Goal: Information Seeking & Learning: Learn about a topic

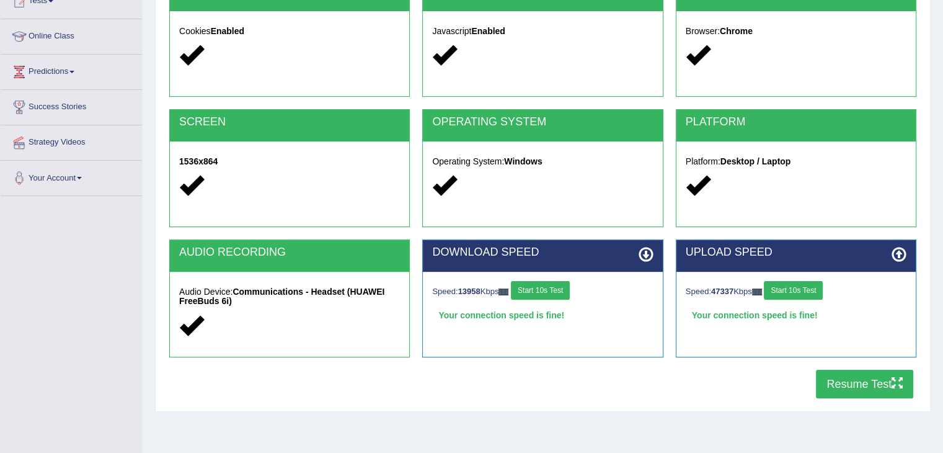
click at [849, 386] on button "Resume Test" at bounding box center [864, 384] width 97 height 29
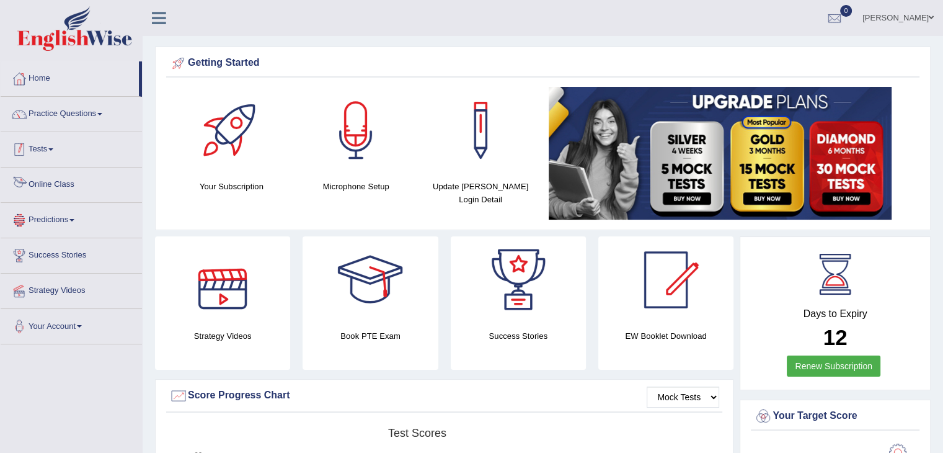
click at [40, 148] on link "Tests" at bounding box center [71, 147] width 141 height 31
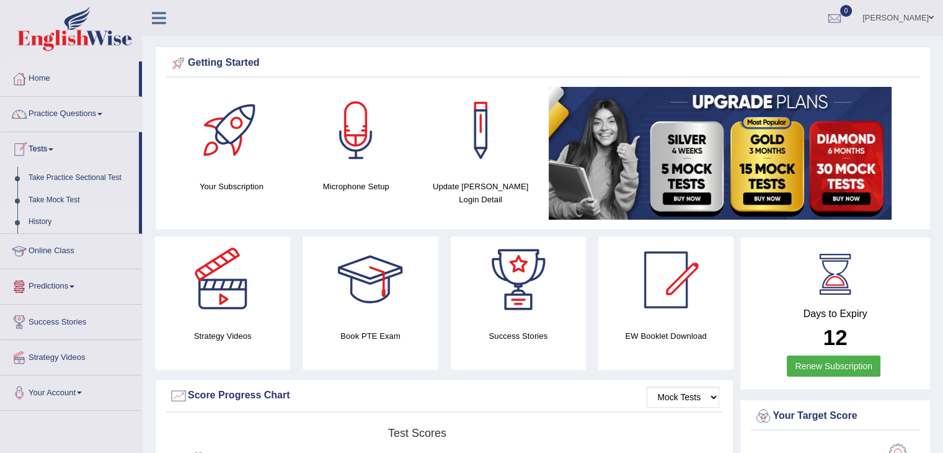
click at [42, 221] on link "History" at bounding box center [81, 222] width 116 height 22
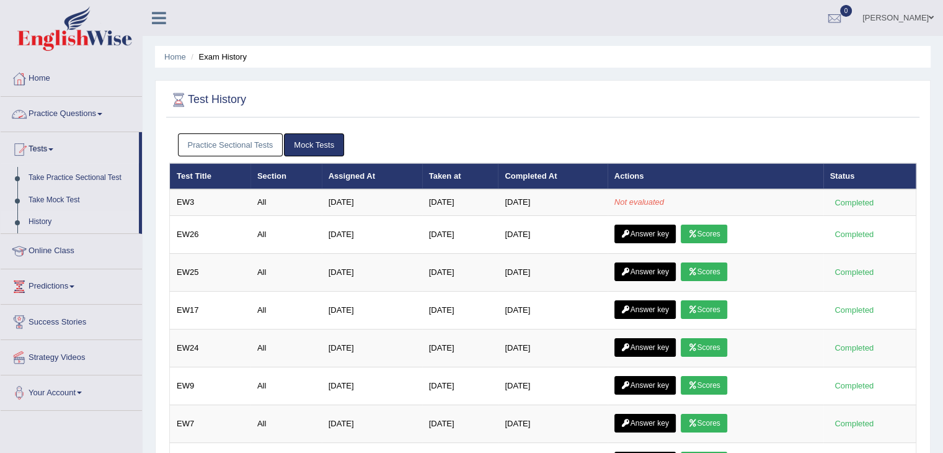
drag, startPoint x: 268, startPoint y: 158, endPoint x: 259, endPoint y: 155, distance: 9.0
click at [267, 158] on div "Practice Sectional Tests Mock Tests" at bounding box center [542, 145] width 747 height 36
click at [254, 153] on link "Practice Sectional Tests" at bounding box center [230, 144] width 105 height 23
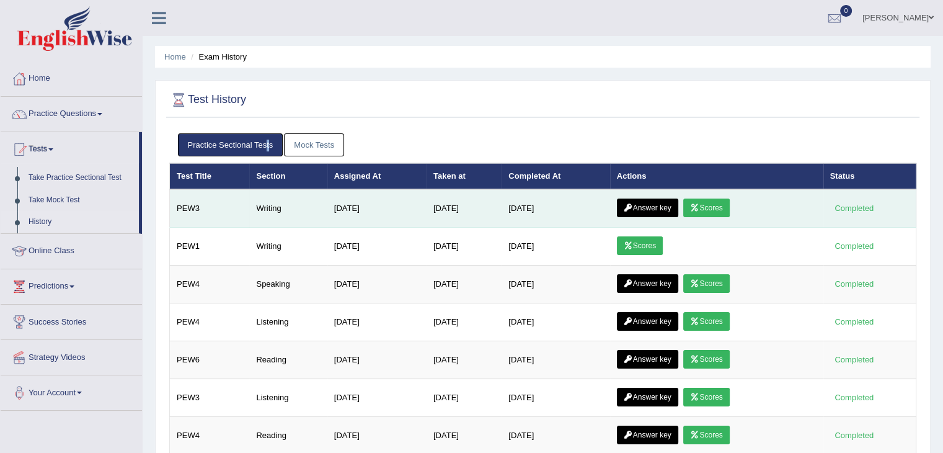
click at [713, 210] on link "Scores" at bounding box center [707, 207] width 46 height 19
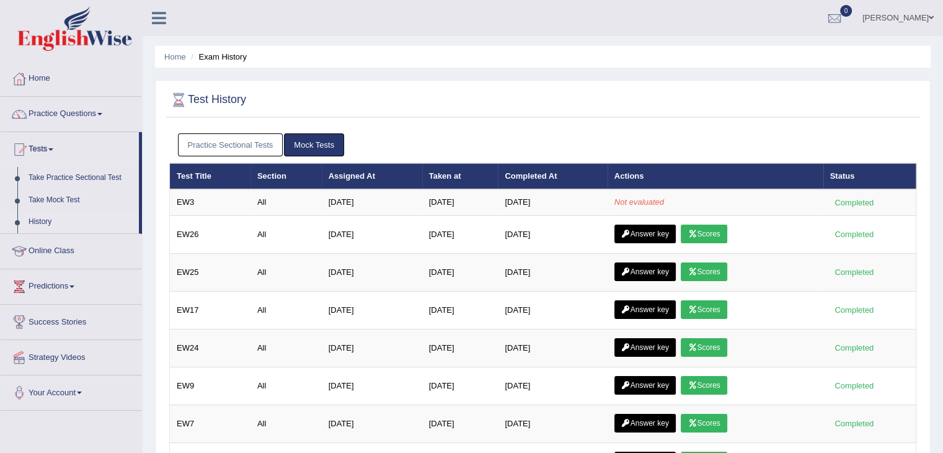
click at [223, 146] on link "Practice Sectional Tests" at bounding box center [230, 144] width 105 height 23
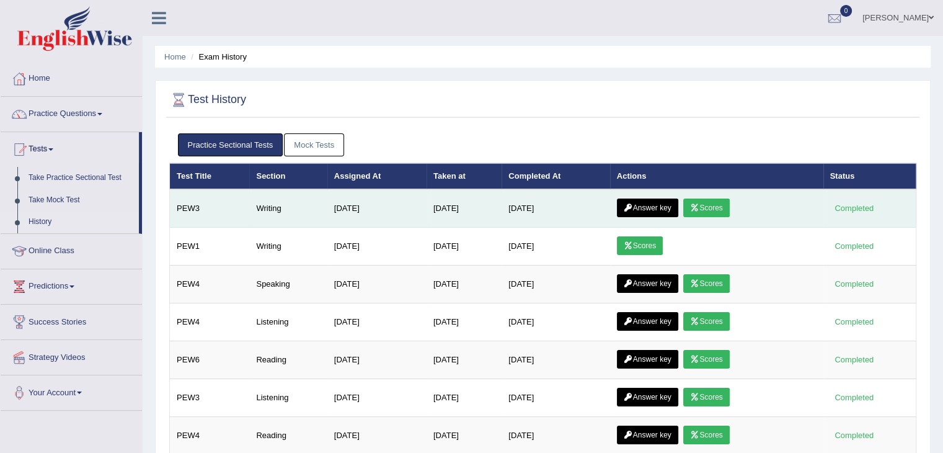
click at [663, 202] on link "Answer key" at bounding box center [647, 207] width 61 height 19
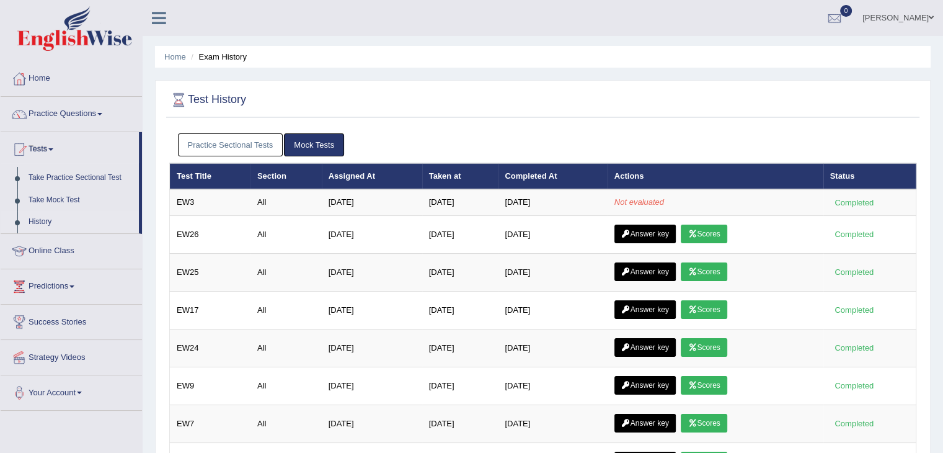
click at [313, 146] on link "Mock Tests" at bounding box center [314, 144] width 60 height 23
click at [241, 147] on link "Practice Sectional Tests" at bounding box center [230, 144] width 105 height 23
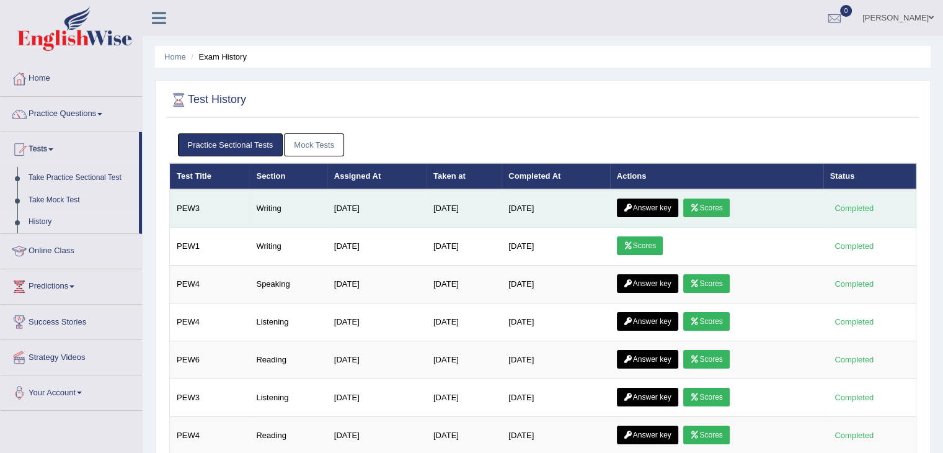
click at [657, 205] on link "Answer key" at bounding box center [647, 207] width 61 height 19
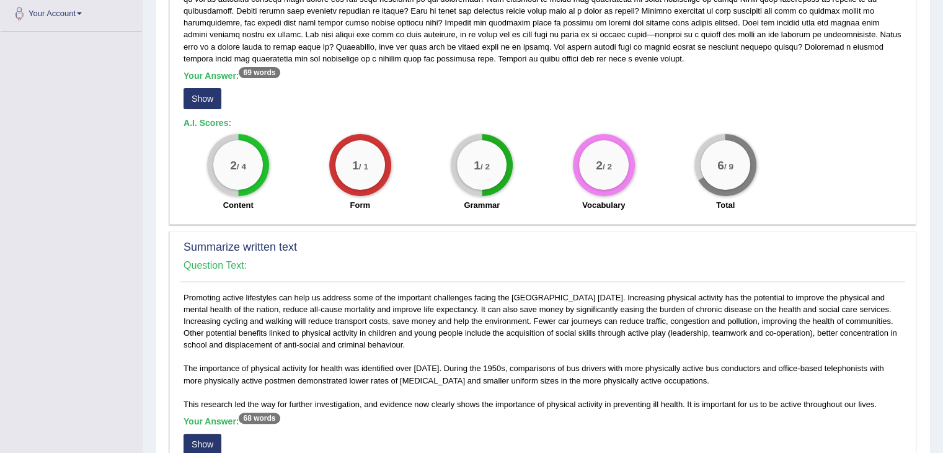
scroll to position [248, 0]
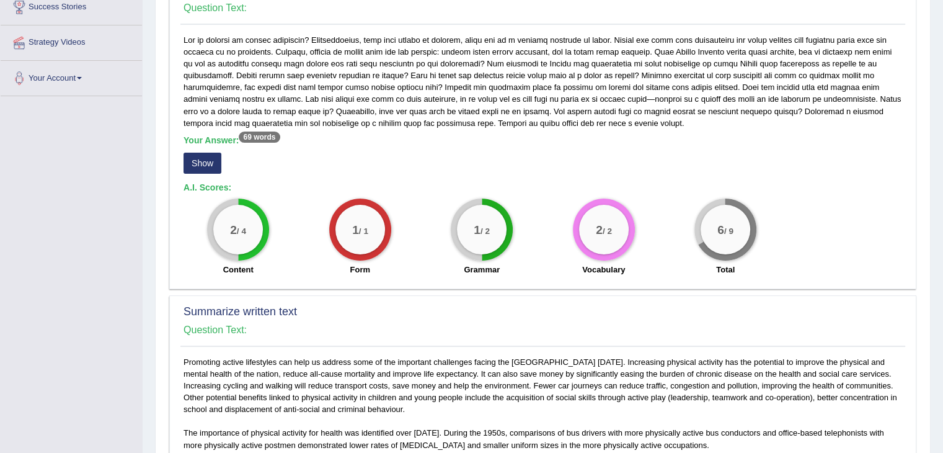
click at [198, 166] on button "Show" at bounding box center [203, 163] width 38 height 21
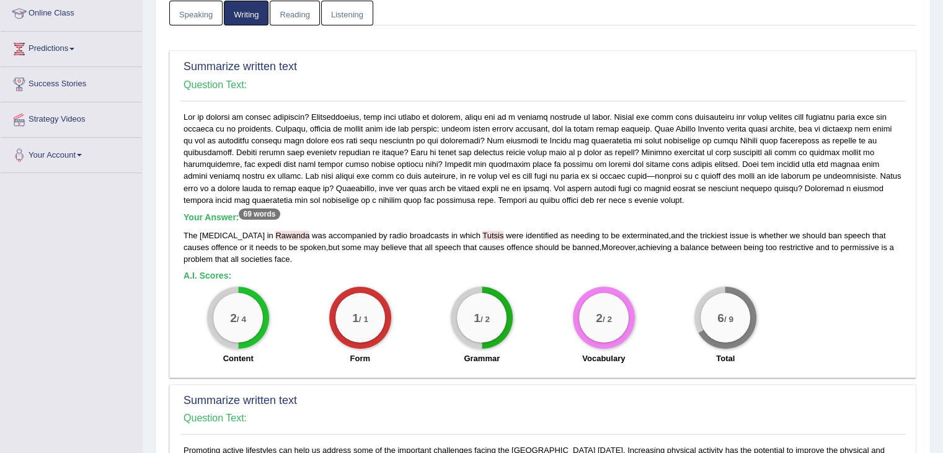
scroll to position [0, 0]
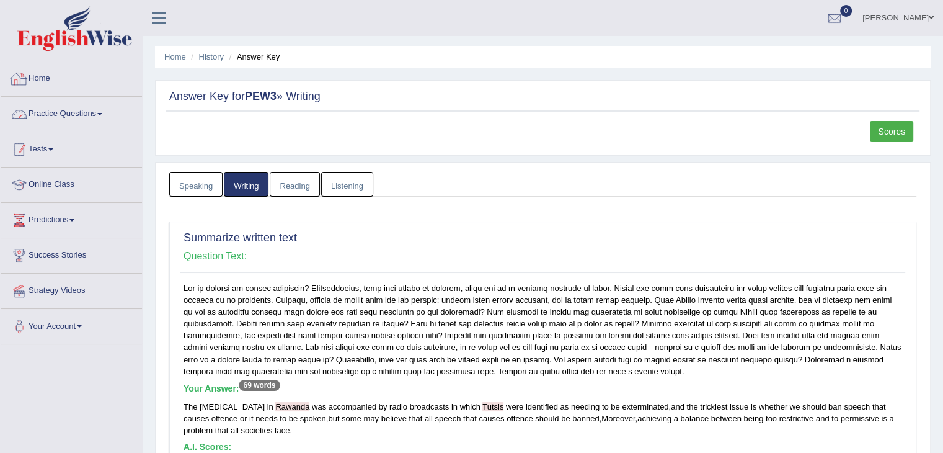
click at [56, 146] on link "Tests" at bounding box center [71, 147] width 141 height 31
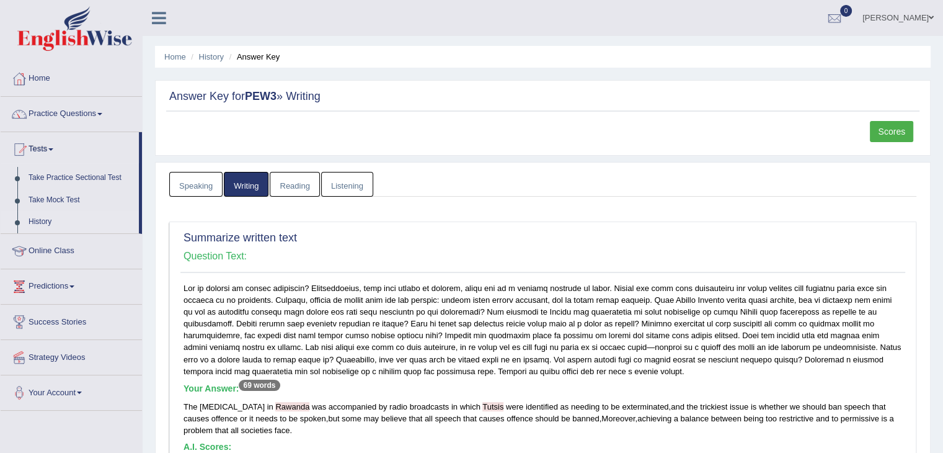
click at [46, 225] on link "History" at bounding box center [81, 222] width 116 height 22
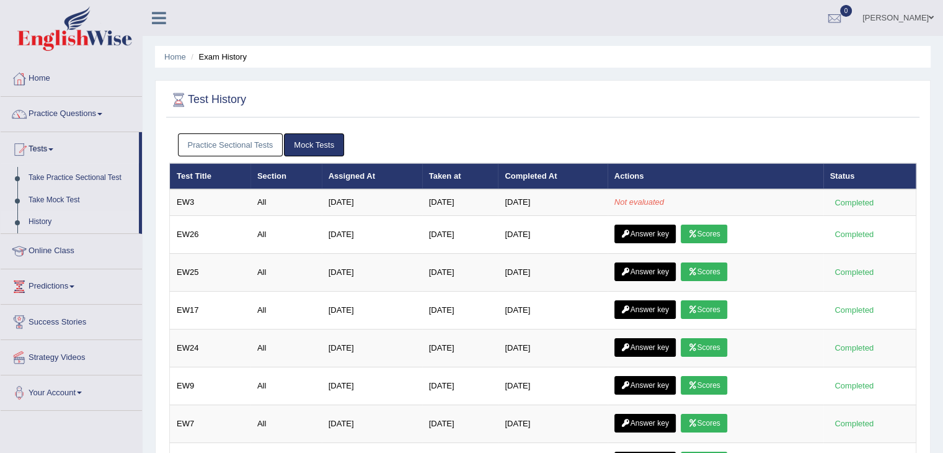
click at [311, 151] on link "Mock Tests" at bounding box center [314, 144] width 60 height 23
click at [318, 141] on link "Mock Tests" at bounding box center [314, 144] width 60 height 23
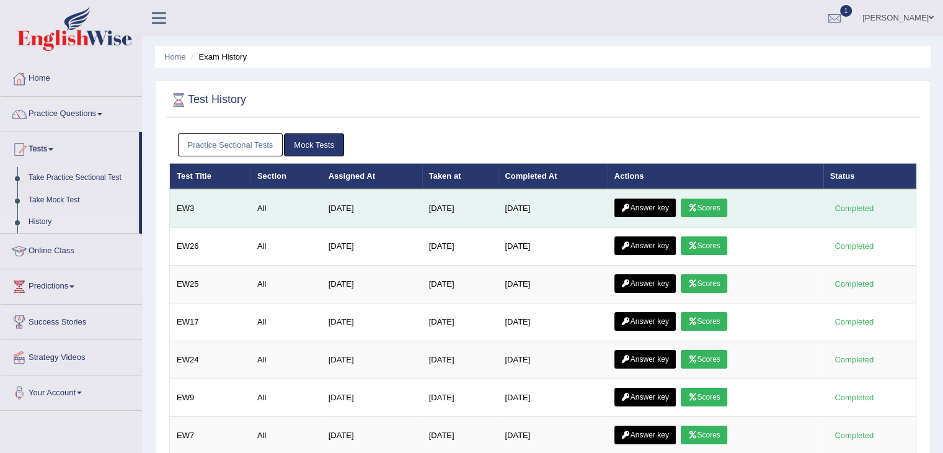
click at [715, 207] on link "Scores" at bounding box center [704, 207] width 46 height 19
click at [654, 208] on link "Answer key" at bounding box center [645, 207] width 61 height 19
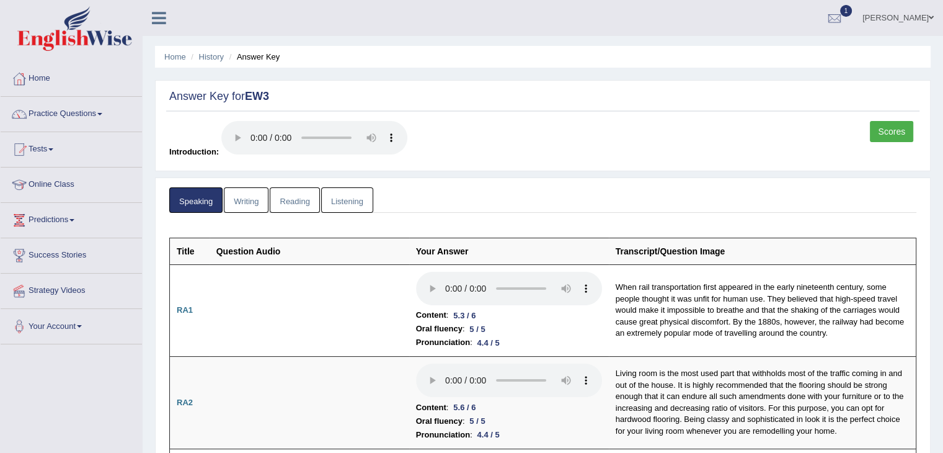
click at [891, 130] on link "Scores" at bounding box center [891, 131] width 43 height 21
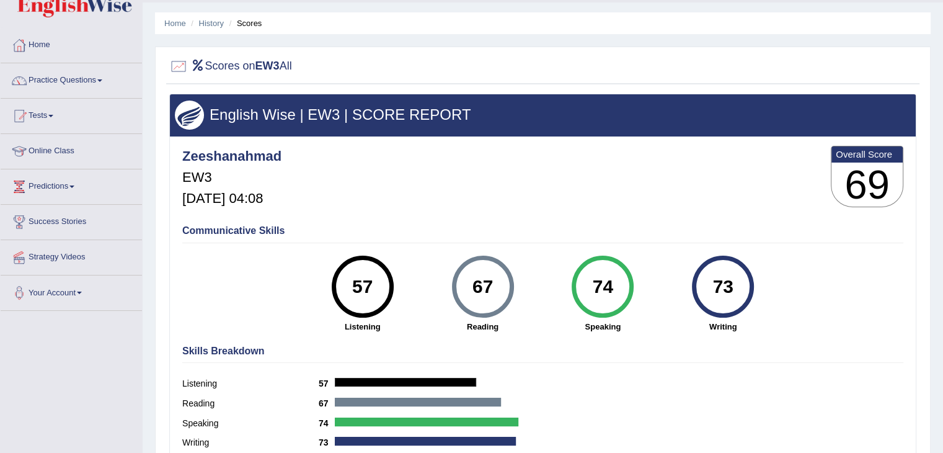
scroll to position [62, 0]
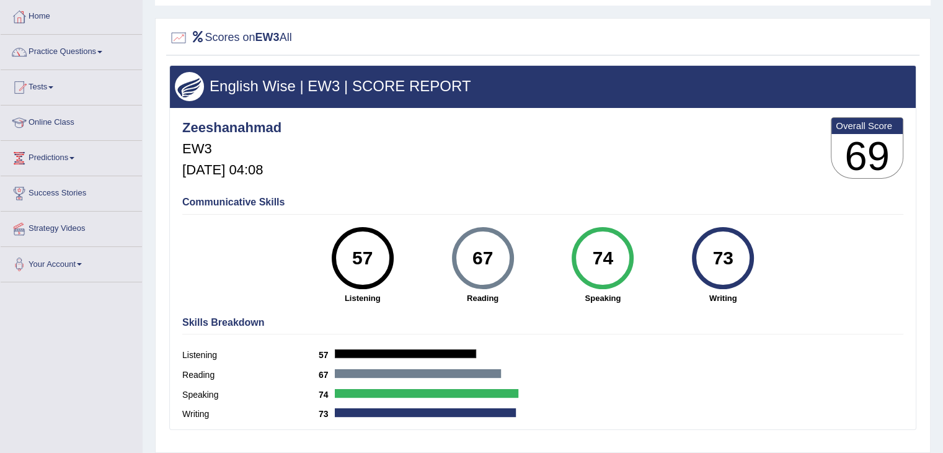
drag, startPoint x: 722, startPoint y: 246, endPoint x: 730, endPoint y: 252, distance: 9.8
click at [730, 252] on div "73" at bounding box center [723, 258] width 45 height 52
drag, startPoint x: 594, startPoint y: 247, endPoint x: 592, endPoint y: 265, distance: 17.4
click at [592, 265] on div "74" at bounding box center [603, 258] width 45 height 52
drag, startPoint x: 489, startPoint y: 250, endPoint x: 474, endPoint y: 262, distance: 19.0
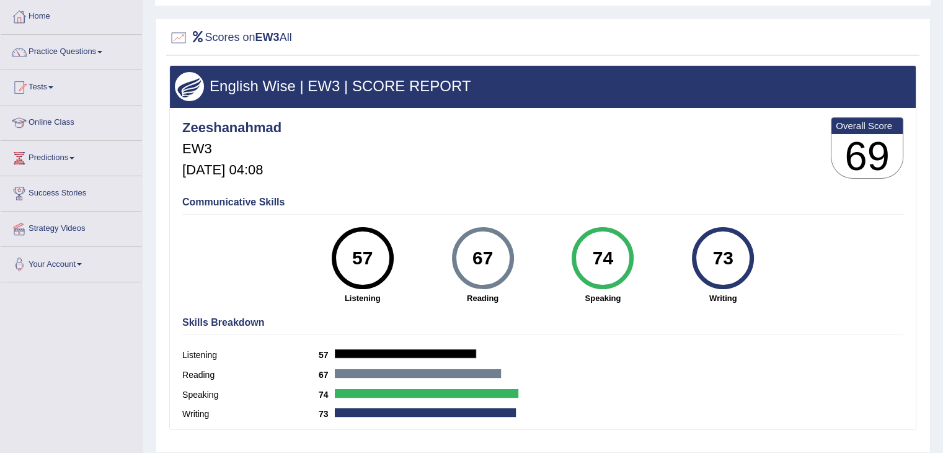
click at [474, 262] on div "67" at bounding box center [482, 258] width 45 height 52
drag, startPoint x: 337, startPoint y: 257, endPoint x: 329, endPoint y: 257, distance: 8.7
click at [329, 257] on div "57 Listening" at bounding box center [363, 265] width 120 height 77
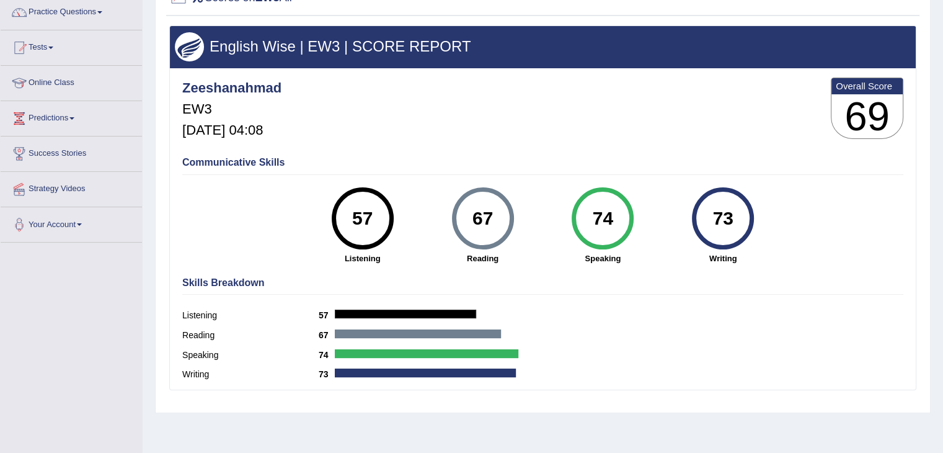
scroll to position [0, 0]
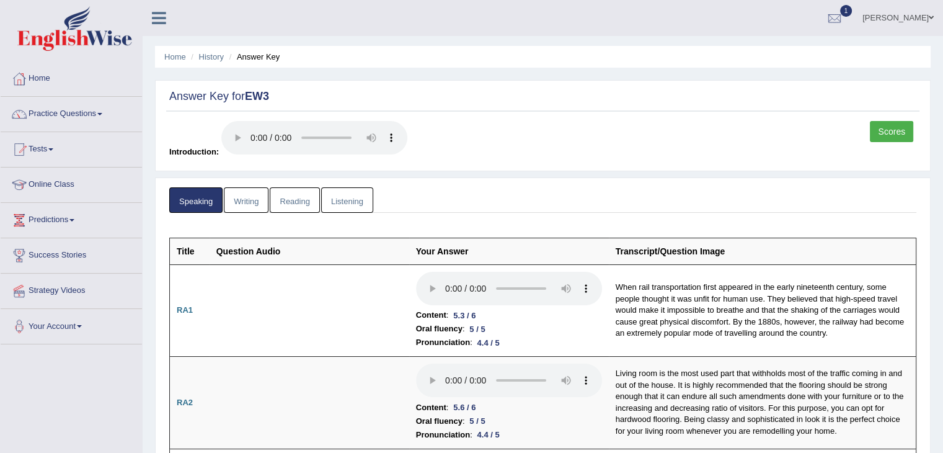
click at [244, 203] on link "Writing" at bounding box center [246, 199] width 45 height 25
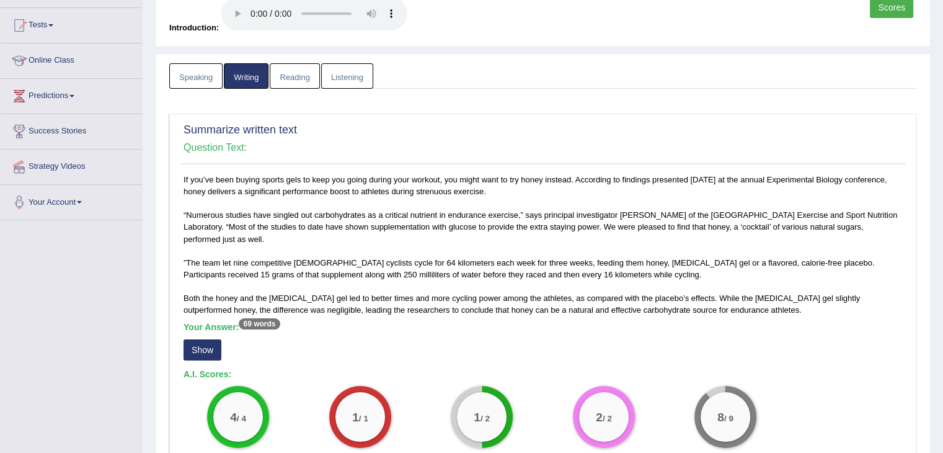
scroll to position [248, 0]
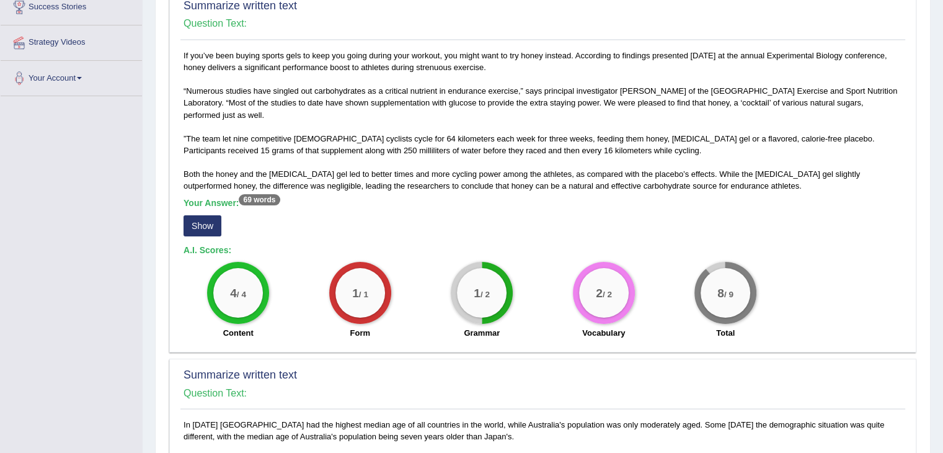
click at [201, 228] on button "Show" at bounding box center [203, 225] width 38 height 21
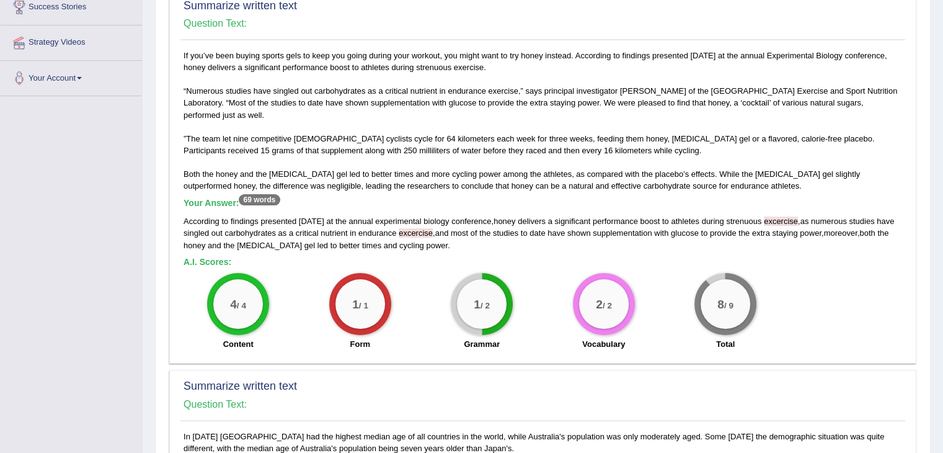
scroll to position [186, 0]
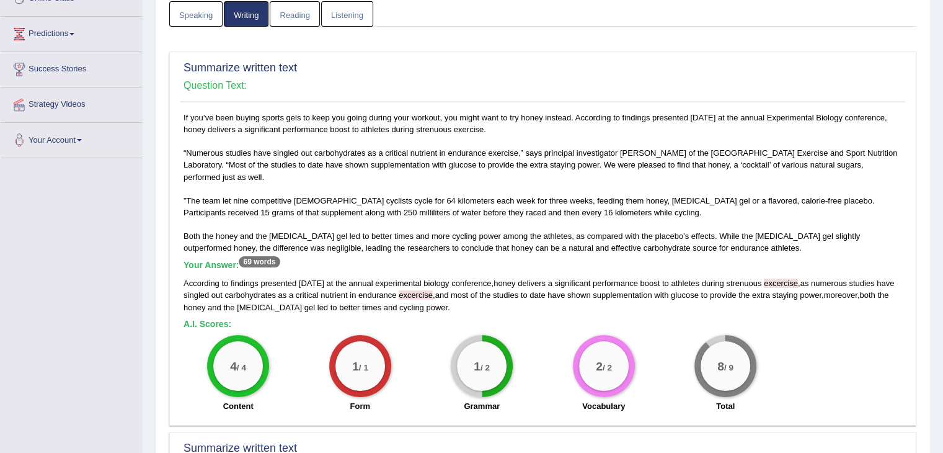
click at [796, 151] on div "If you’ve been buying sports gels to keep you going during your workout, you mi…" at bounding box center [542, 265] width 725 height 307
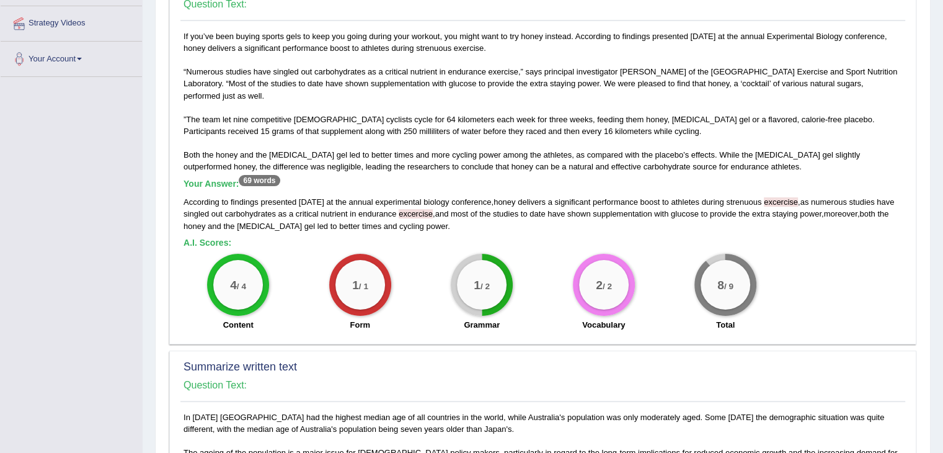
scroll to position [248, 0]
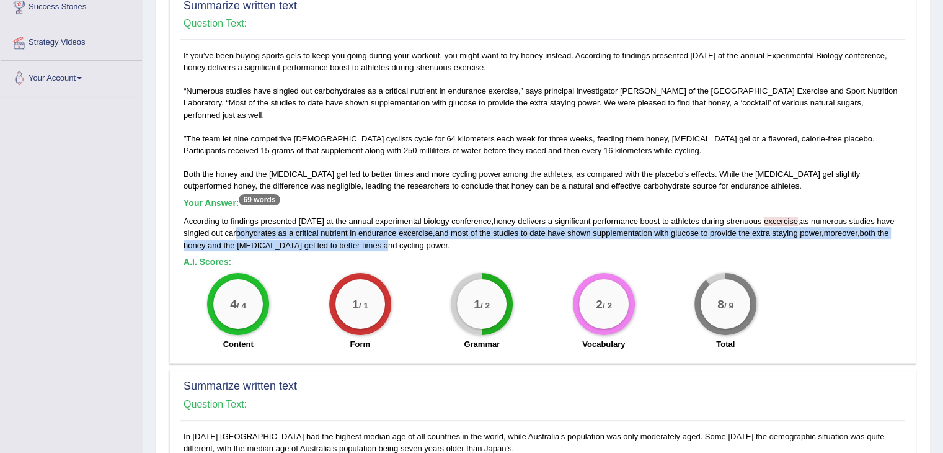
drag, startPoint x: 349, startPoint y: 249, endPoint x: 287, endPoint y: 240, distance: 62.6
click at [235, 228] on div "According to findings presented [DATE] at the annual experimental biology confe…" at bounding box center [543, 232] width 719 height 35
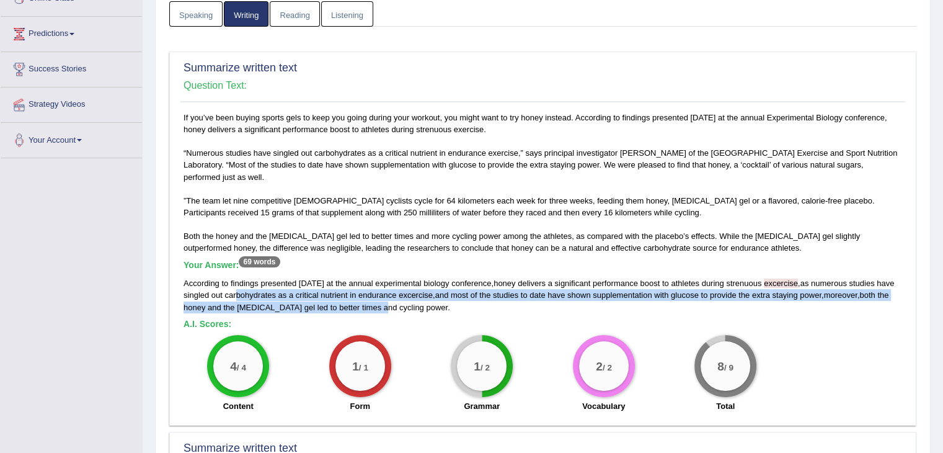
scroll to position [186, 0]
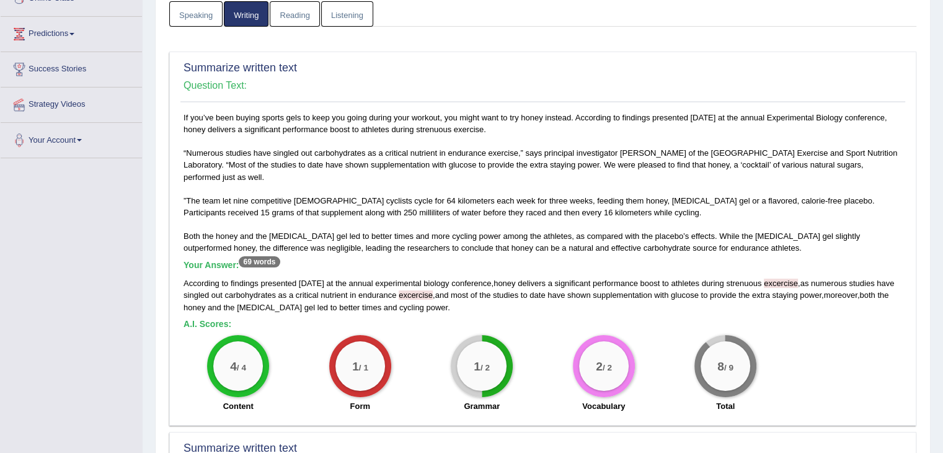
click at [399, 303] on span "cycling" at bounding box center [411, 307] width 25 height 9
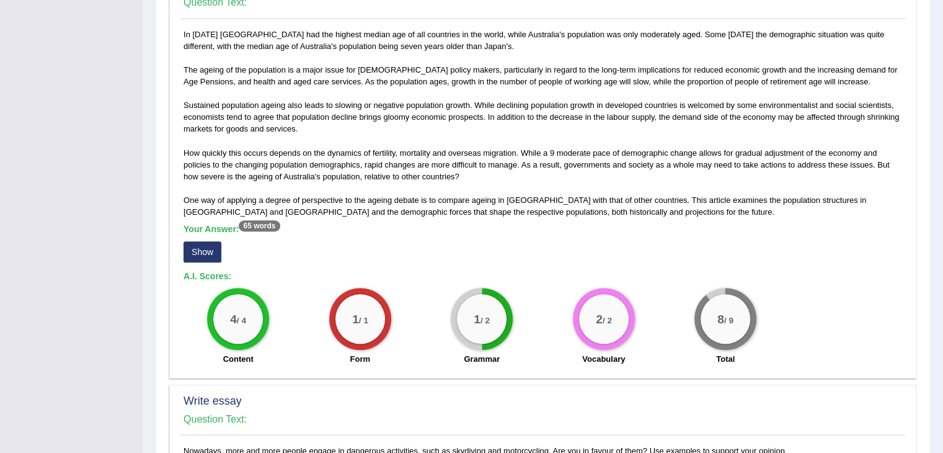
scroll to position [682, 0]
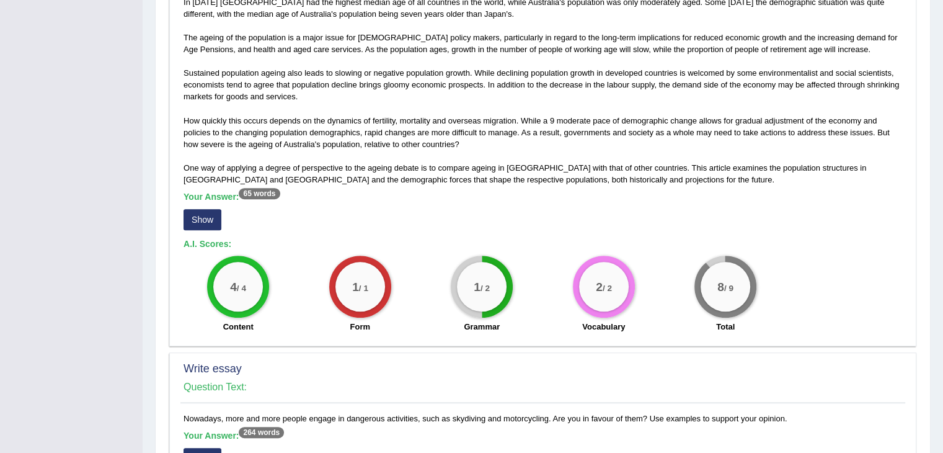
click at [210, 220] on button "Show" at bounding box center [203, 219] width 38 height 21
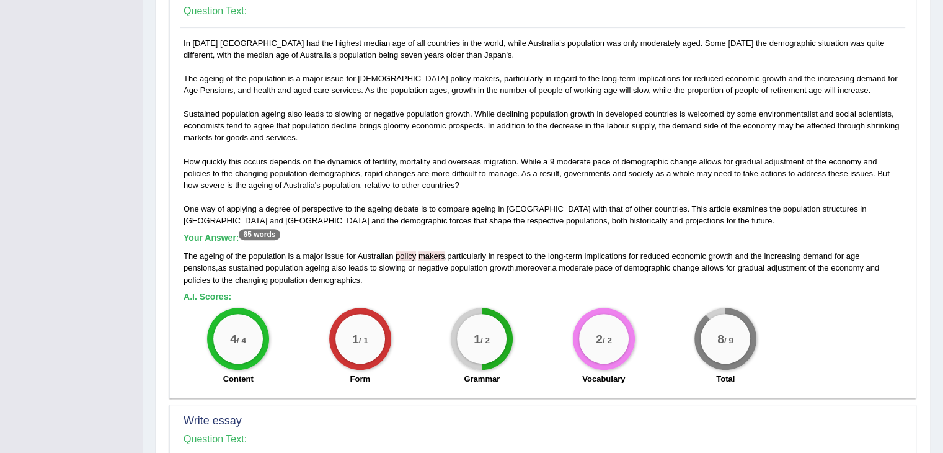
scroll to position [620, 0]
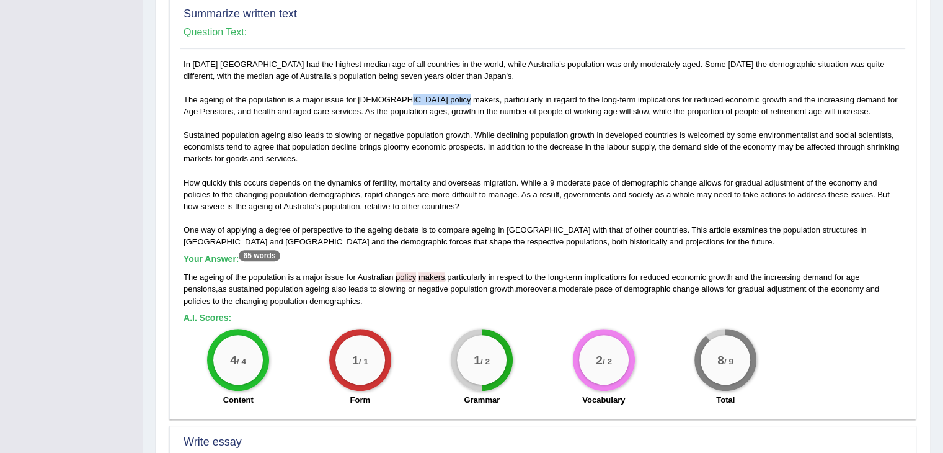
drag, startPoint x: 393, startPoint y: 97, endPoint x: 447, endPoint y: 96, distance: 54.0
click at [447, 96] on div "In [DATE] [GEOGRAPHIC_DATA] had the highest median age of all countries in the …" at bounding box center [542, 235] width 725 height 355
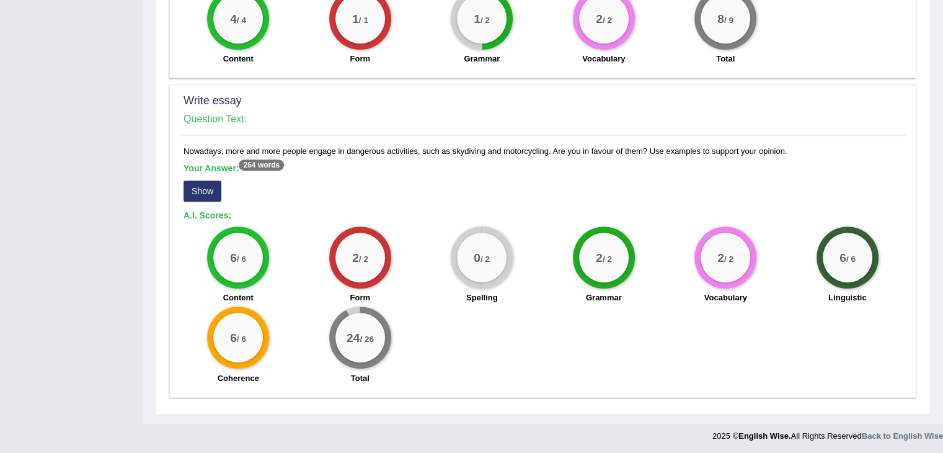
scroll to position [962, 0]
click at [213, 191] on button "Show" at bounding box center [203, 190] width 38 height 21
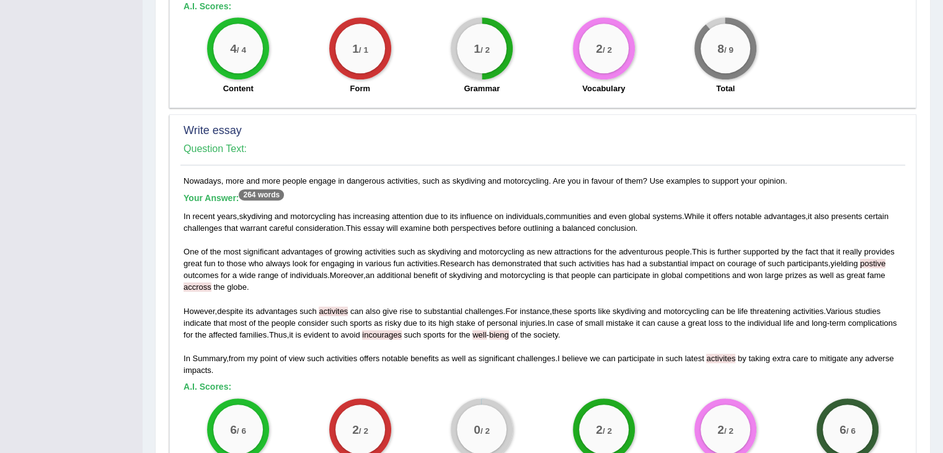
click at [875, 262] on span "postive" at bounding box center [872, 263] width 25 height 9
click at [342, 306] on span "activites" at bounding box center [333, 310] width 29 height 9
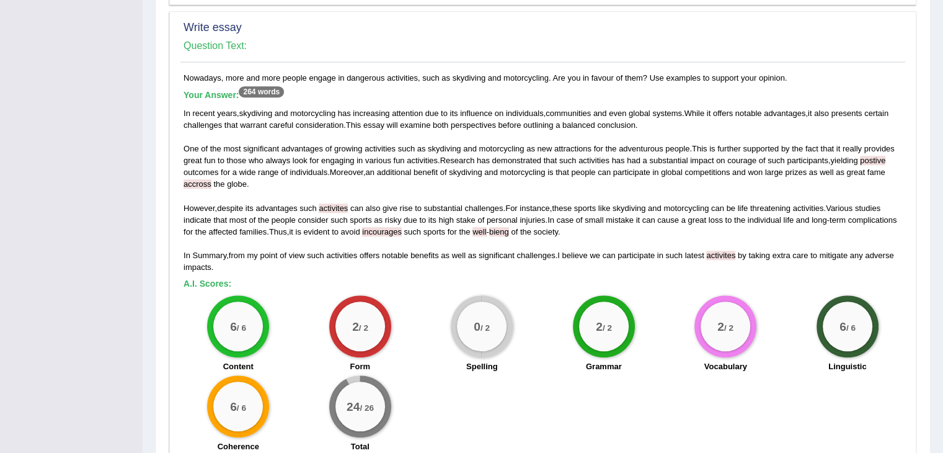
scroll to position [1056, 0]
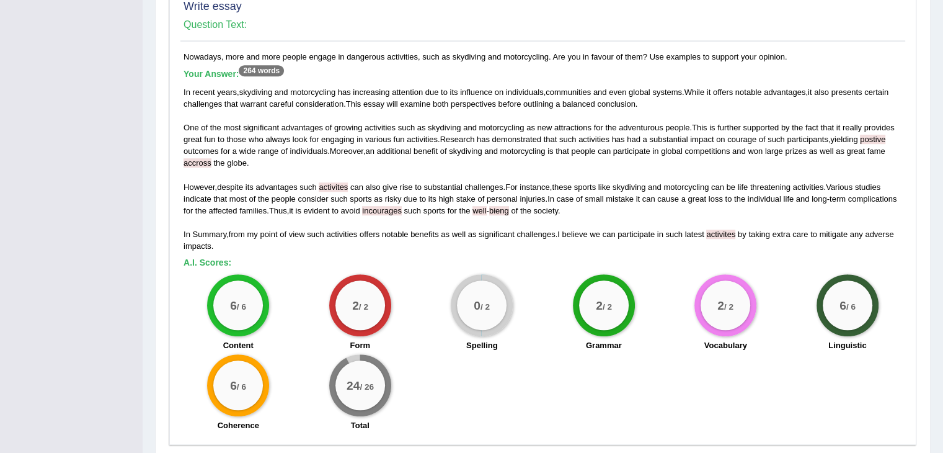
click at [883, 137] on span "postive" at bounding box center [872, 139] width 25 height 9
click at [875, 137] on span "postive" at bounding box center [872, 139] width 25 height 9
click at [194, 162] on span "accross" at bounding box center [198, 162] width 28 height 9
click at [343, 182] on span "activites" at bounding box center [333, 186] width 29 height 9
click at [503, 209] on span "bieng" at bounding box center [499, 210] width 20 height 9
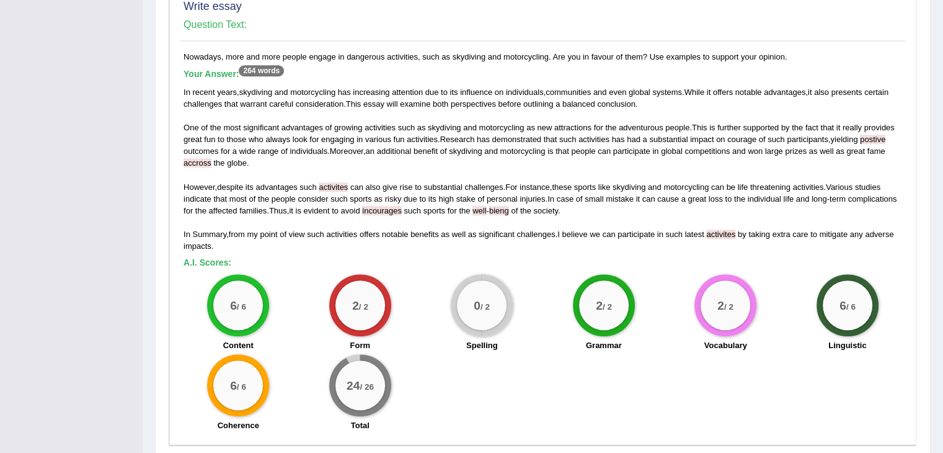
click at [383, 207] on span "incourages" at bounding box center [382, 210] width 40 height 9
click at [369, 207] on span "incourages" at bounding box center [382, 210] width 40 height 9
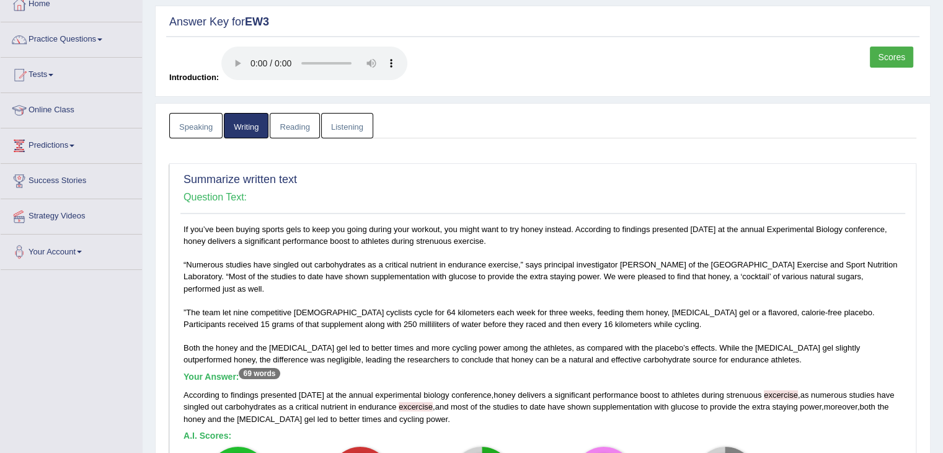
scroll to position [0, 0]
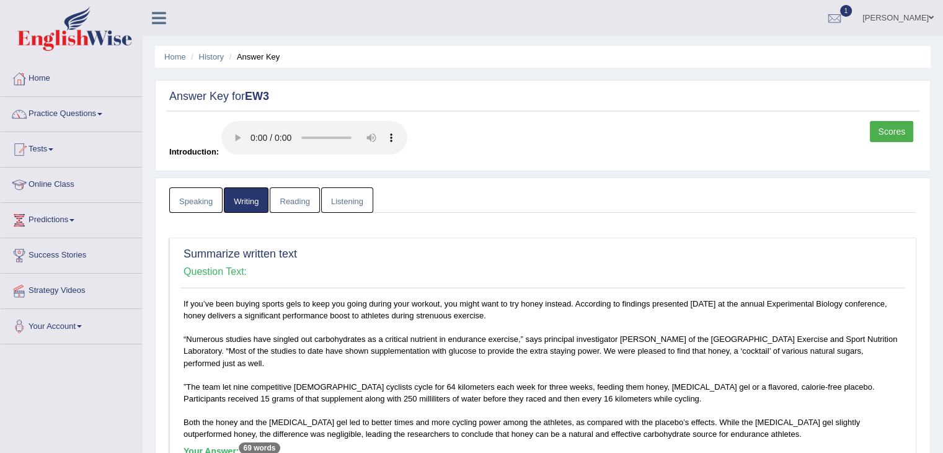
click at [293, 203] on link "Reading" at bounding box center [295, 199] width 50 height 25
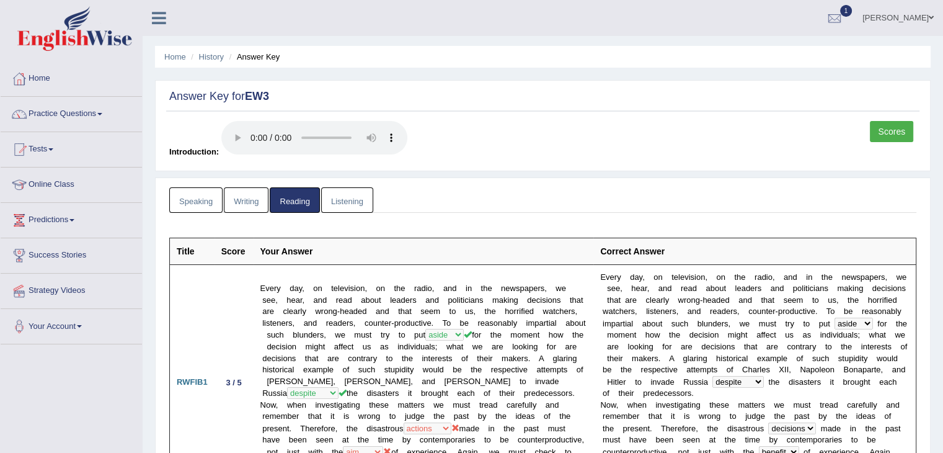
click at [350, 202] on link "Listening" at bounding box center [347, 199] width 52 height 25
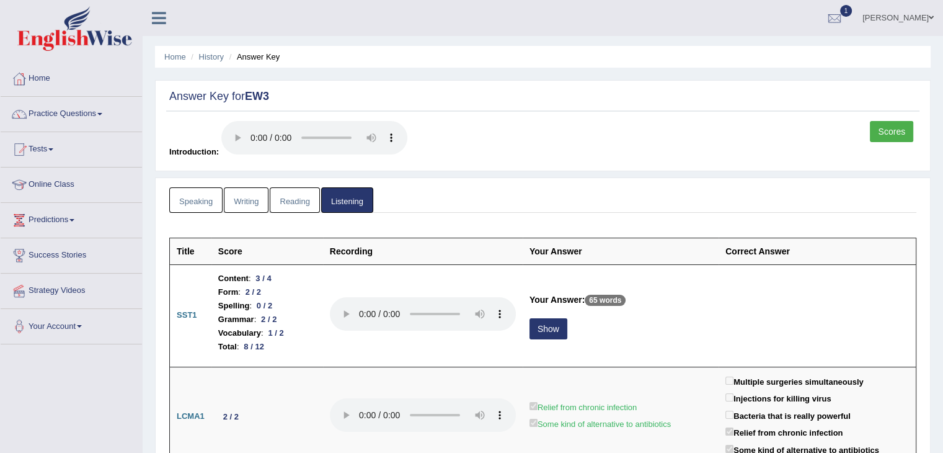
scroll to position [62, 0]
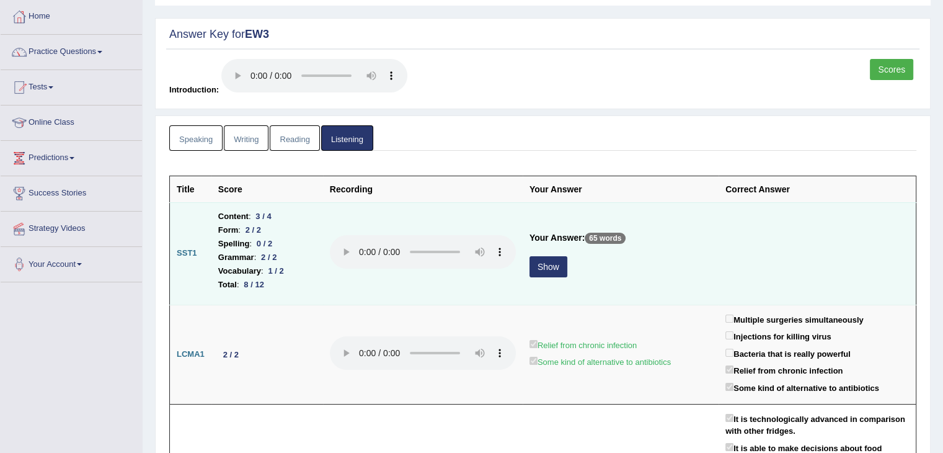
click at [551, 269] on button "Show" at bounding box center [549, 266] width 38 height 21
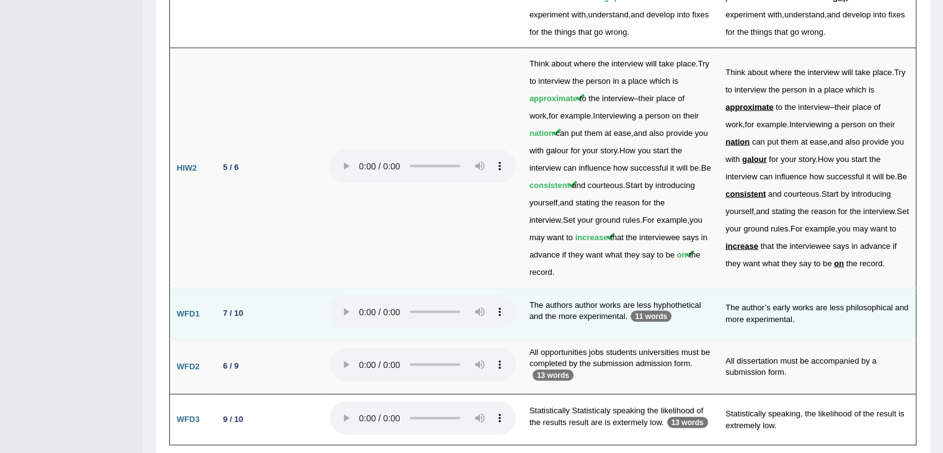
scroll to position [2569, 0]
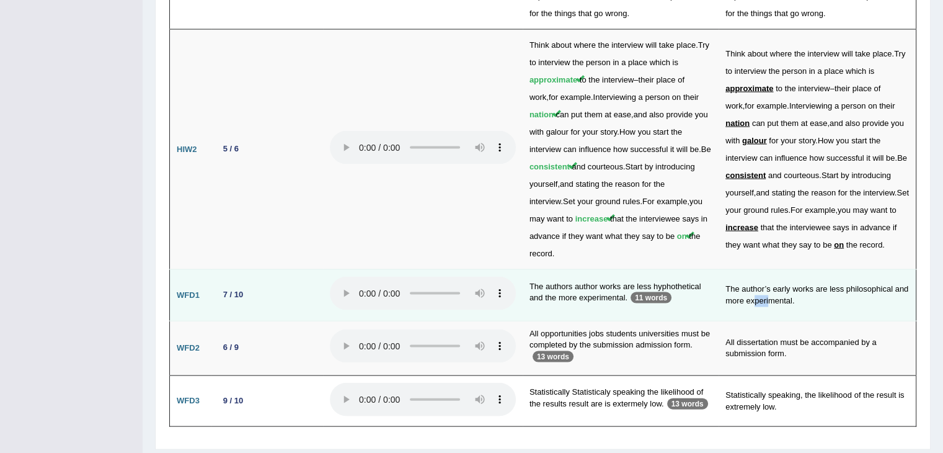
drag, startPoint x: 772, startPoint y: 268, endPoint x: 790, endPoint y: 266, distance: 18.1
click at [790, 270] on td "The author’s early works are less philosophical and more experimental." at bounding box center [817, 295] width 197 height 51
drag, startPoint x: 603, startPoint y: 264, endPoint x: 584, endPoint y: 255, distance: 20.8
click at [584, 270] on td "The authors author works are less hyphothetical and the more experimental. 11 w…" at bounding box center [621, 295] width 196 height 51
click at [592, 279] on td "The authors author works are less hyphothetical and the more experimental. 11 w…" at bounding box center [621, 295] width 196 height 51
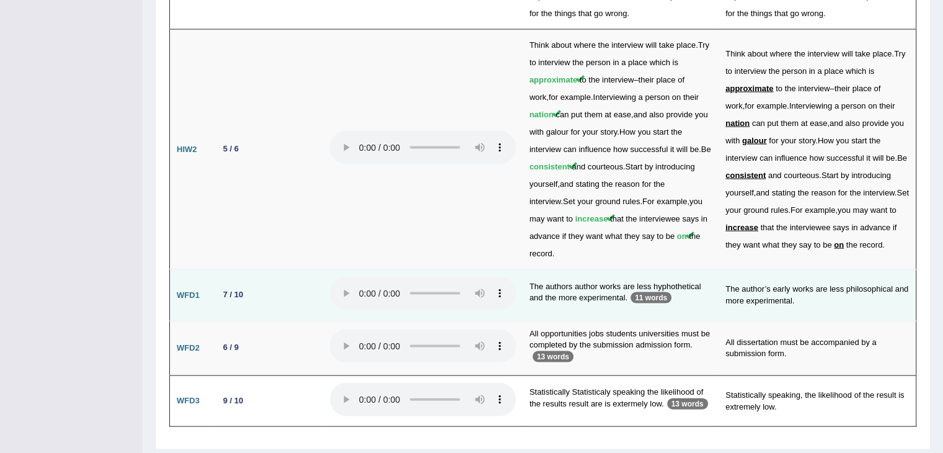
click at [573, 270] on td "The authors author works are less hyphothetical and the more experimental. 11 w…" at bounding box center [621, 295] width 196 height 51
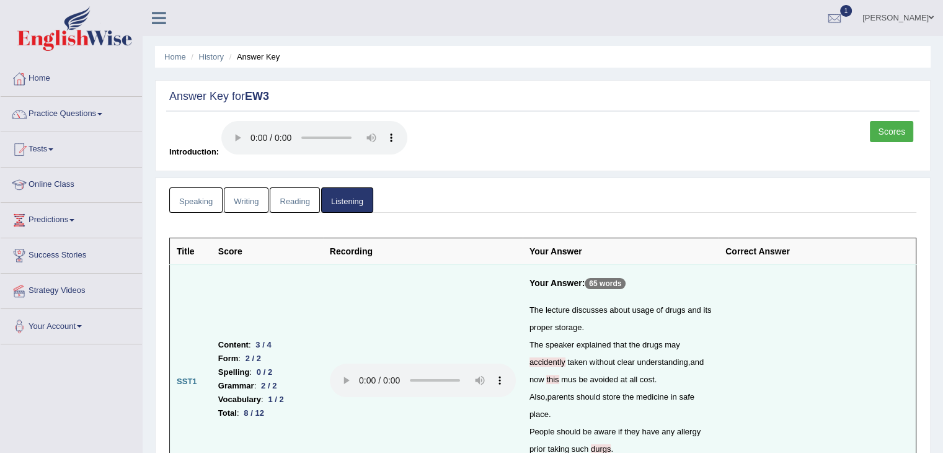
scroll to position [0, 0]
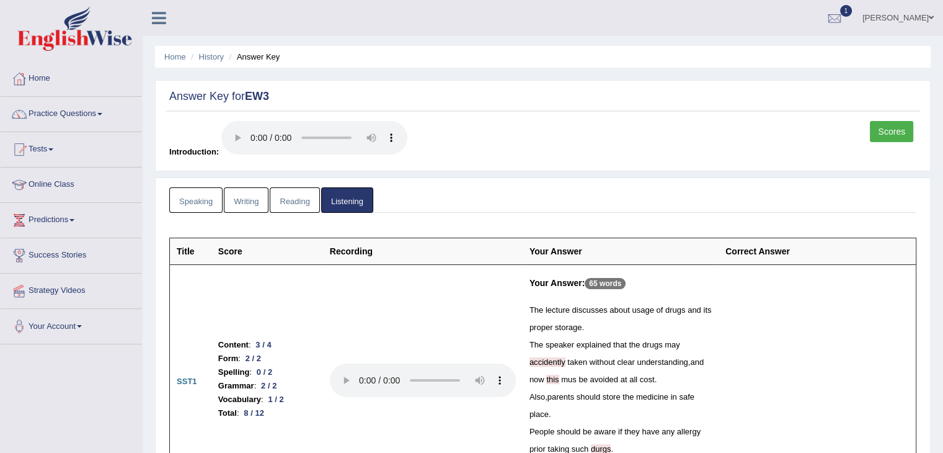
click at [198, 200] on link "Speaking" at bounding box center [195, 199] width 53 height 25
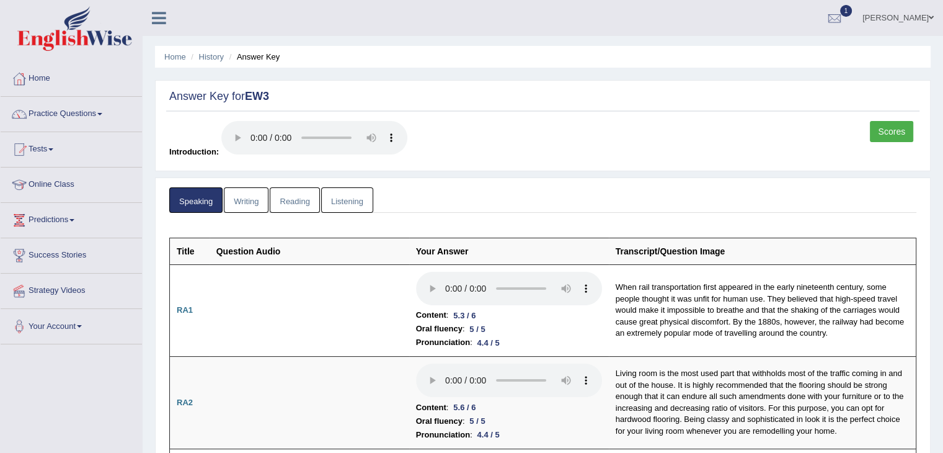
click at [357, 203] on link "Listening" at bounding box center [347, 199] width 52 height 25
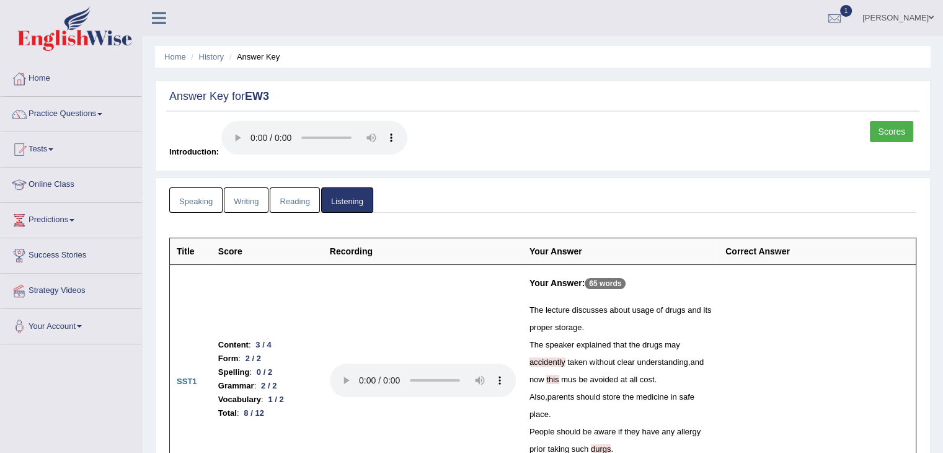
click at [898, 130] on link "Scores" at bounding box center [891, 131] width 43 height 21
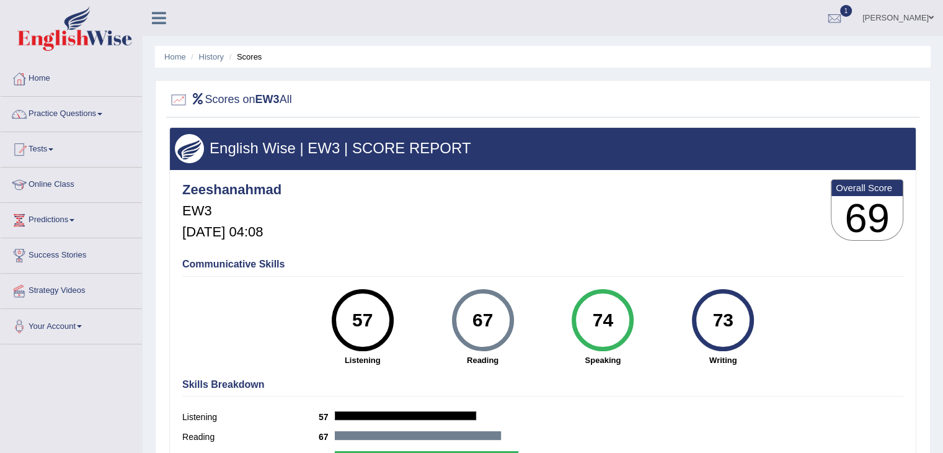
drag, startPoint x: 364, startPoint y: 303, endPoint x: 340, endPoint y: 321, distance: 30.1
click at [306, 321] on div "57 Listening" at bounding box center [363, 327] width 120 height 77
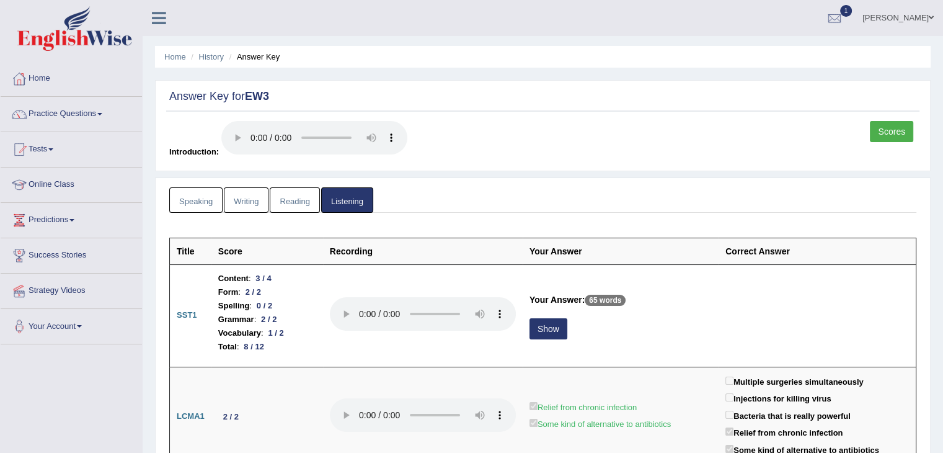
click at [200, 199] on link "Speaking" at bounding box center [195, 199] width 53 height 25
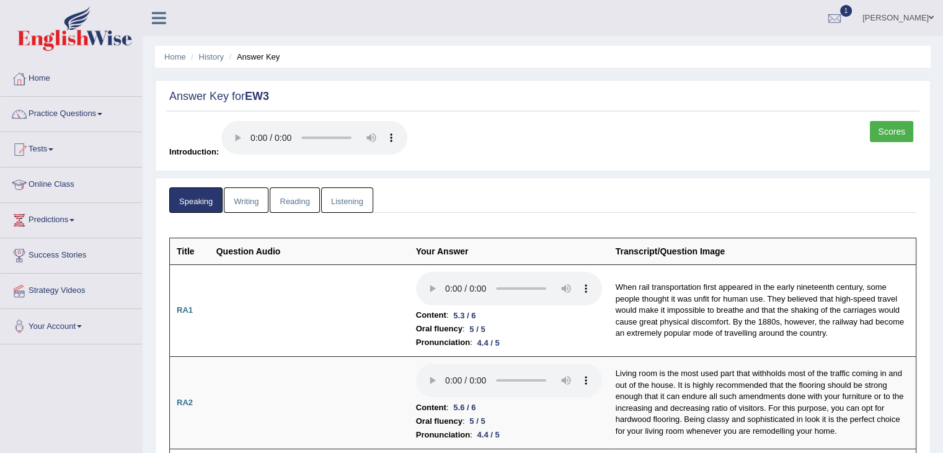
click at [253, 201] on link "Writing" at bounding box center [246, 199] width 45 height 25
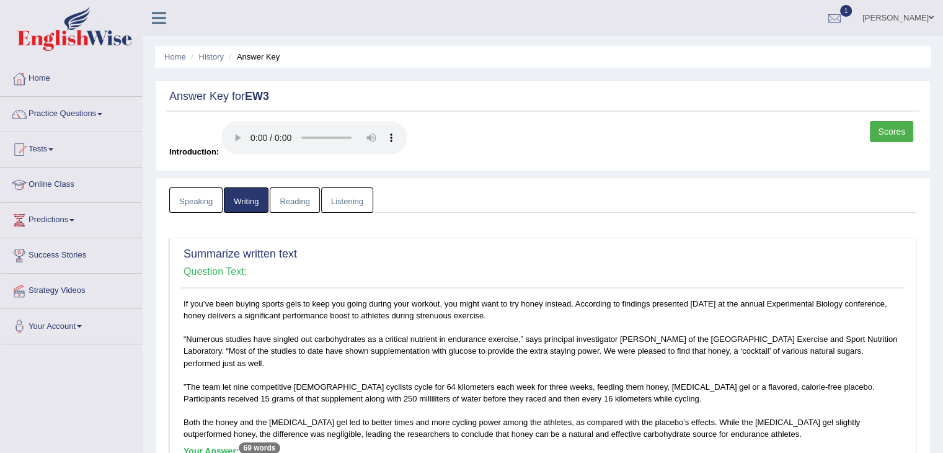
click at [291, 205] on link "Reading" at bounding box center [295, 199] width 50 height 25
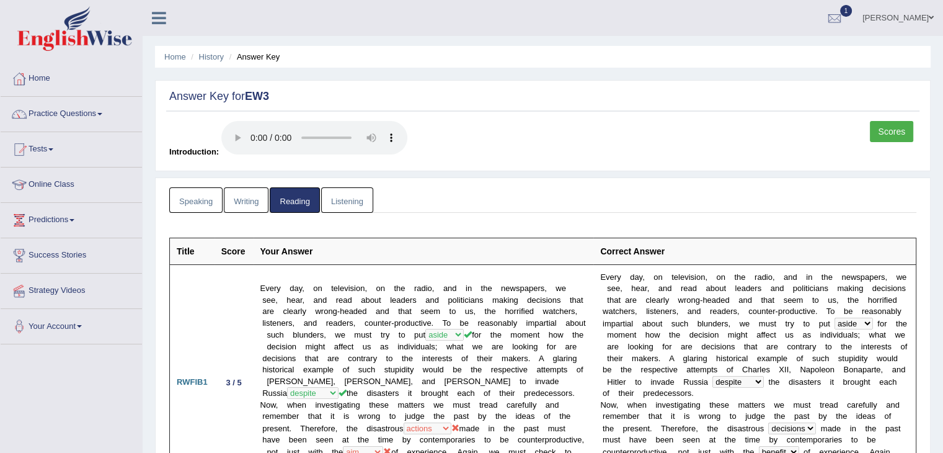
click at [352, 205] on link "Listening" at bounding box center [347, 199] width 52 height 25
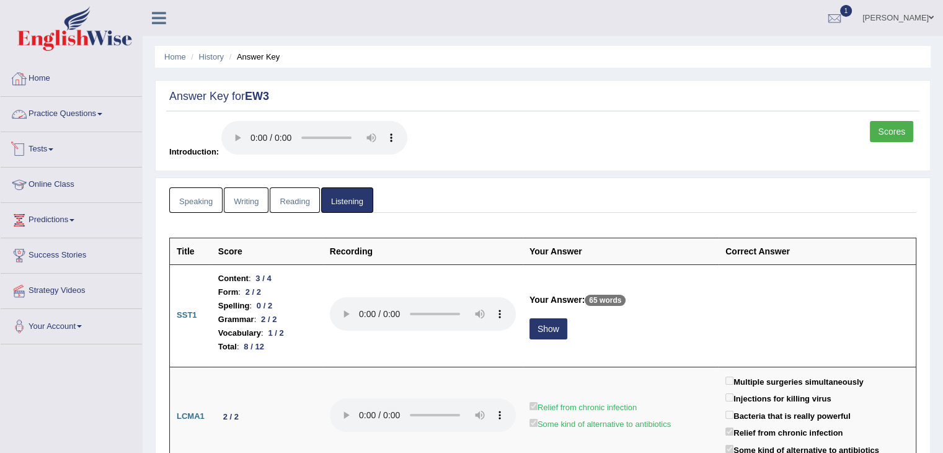
click at [72, 114] on link "Practice Questions" at bounding box center [71, 112] width 141 height 31
